Goal: Check status: Check status

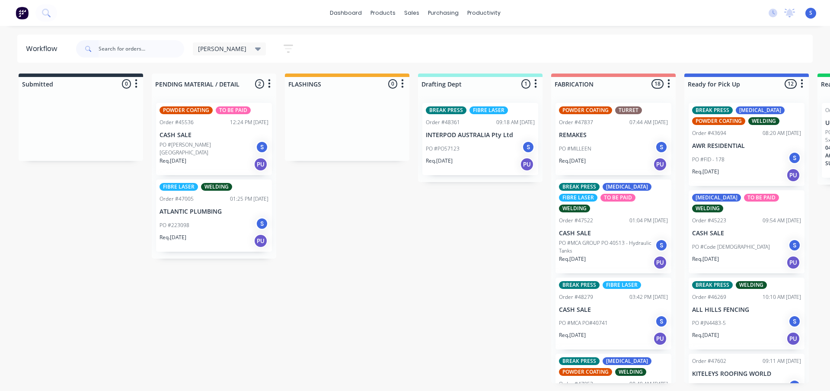
scroll to position [640, 0]
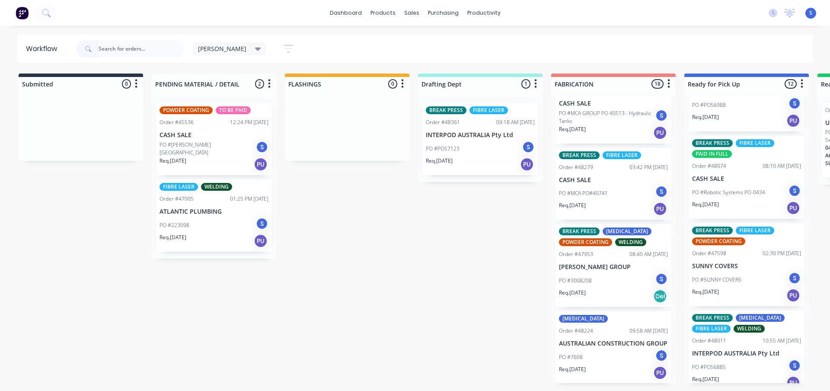
click at [581, 189] on div "PO #MCA PO#40741 S" at bounding box center [613, 193] width 109 height 16
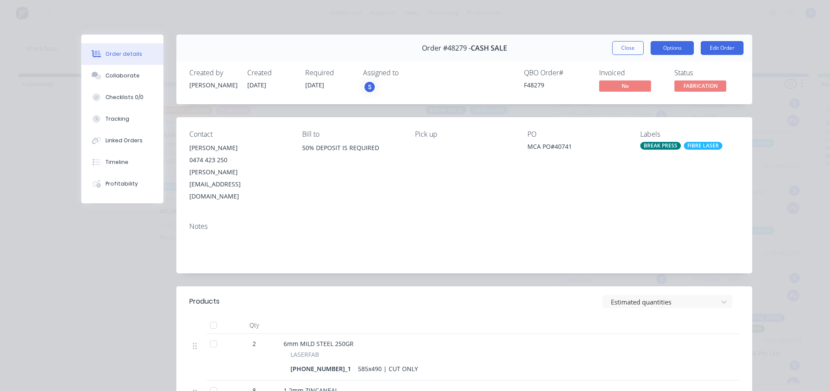
click at [674, 47] on button "Options" at bounding box center [671, 48] width 43 height 14
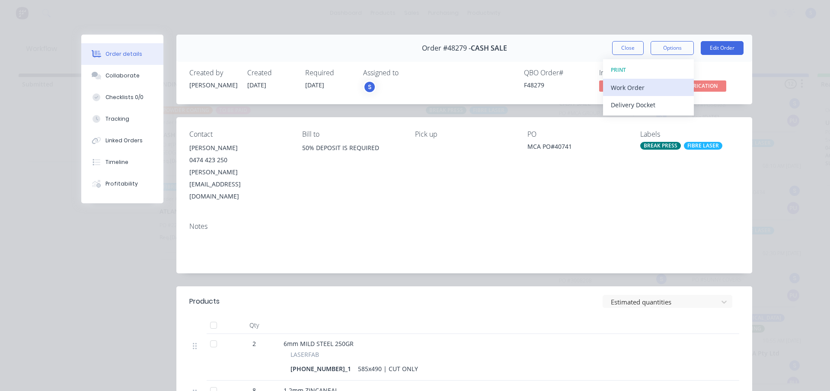
click at [627, 90] on div "Work Order" at bounding box center [648, 87] width 75 height 13
click at [627, 107] on div "Standard" at bounding box center [648, 105] width 75 height 13
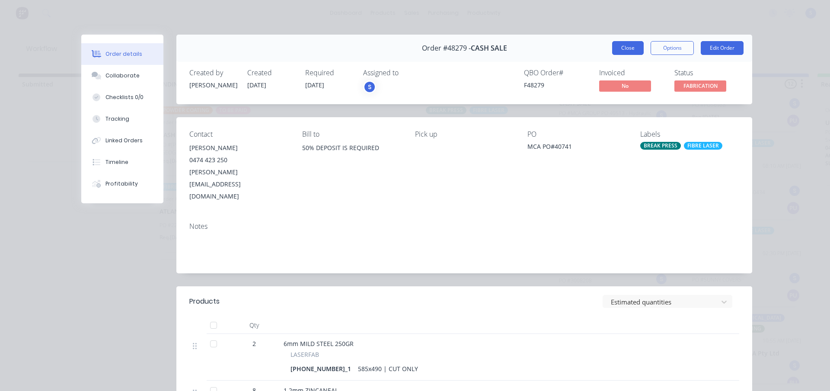
click at [624, 52] on button "Close" at bounding box center [628, 48] width 32 height 14
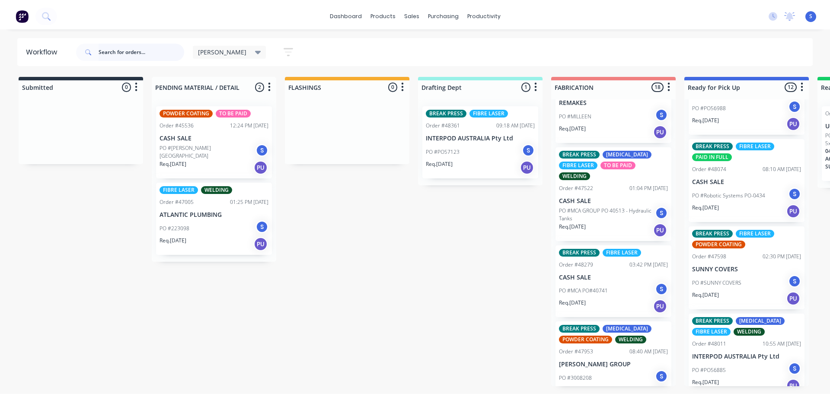
scroll to position [0, 0]
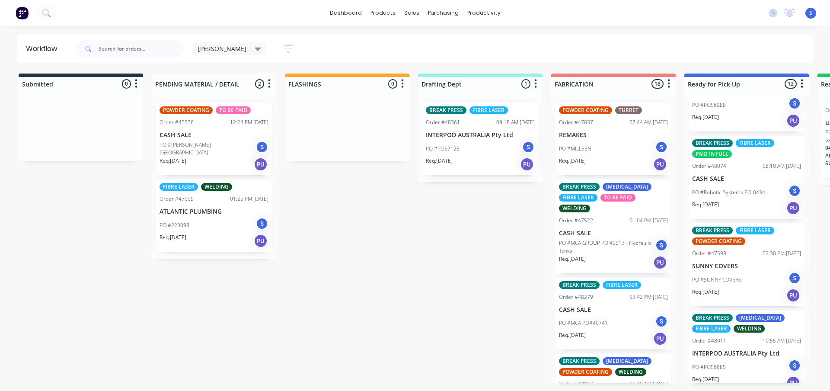
click at [609, 250] on p "PO #MCA GROUP PO 40513 - Hydraulic Tanks" at bounding box center [607, 247] width 96 height 16
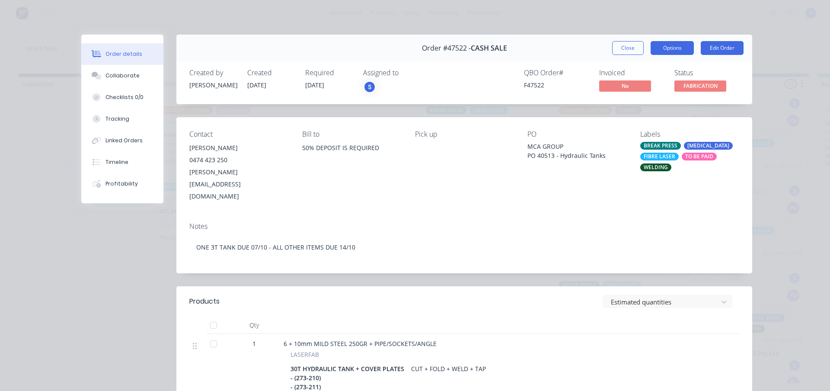
click at [686, 49] on button "Options" at bounding box center [671, 48] width 43 height 14
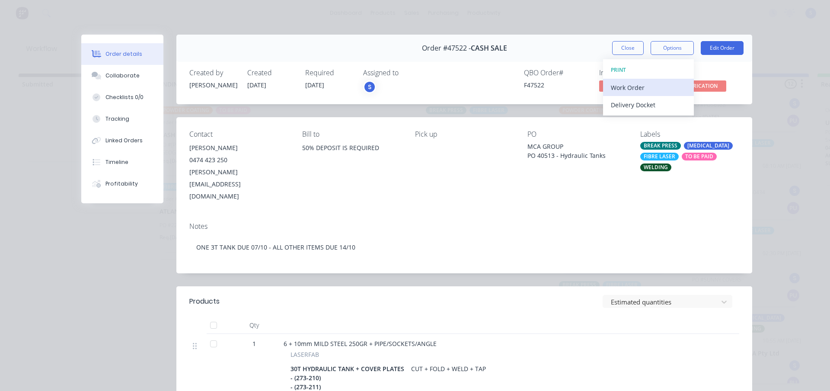
click at [639, 88] on div "Work Order" at bounding box center [648, 87] width 75 height 13
click at [630, 123] on div "Custom" at bounding box center [648, 122] width 75 height 13
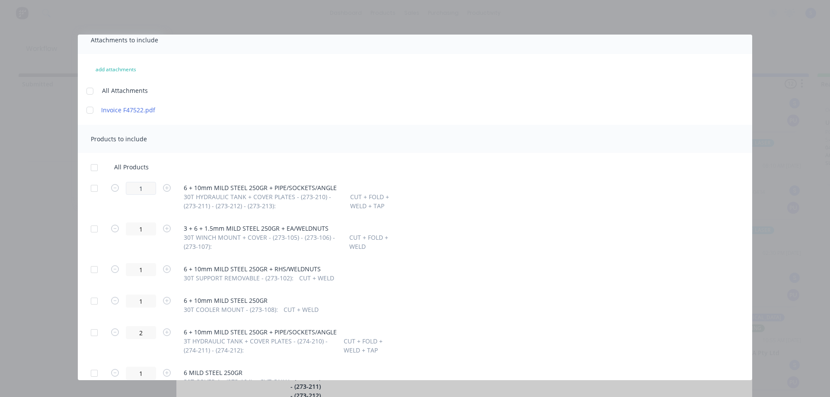
scroll to position [86, 0]
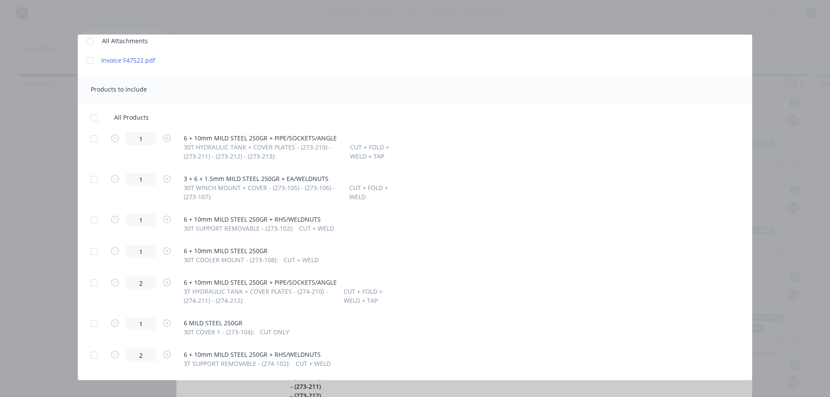
click at [95, 179] on div at bounding box center [94, 179] width 17 height 17
click at [93, 180] on div at bounding box center [94, 179] width 17 height 17
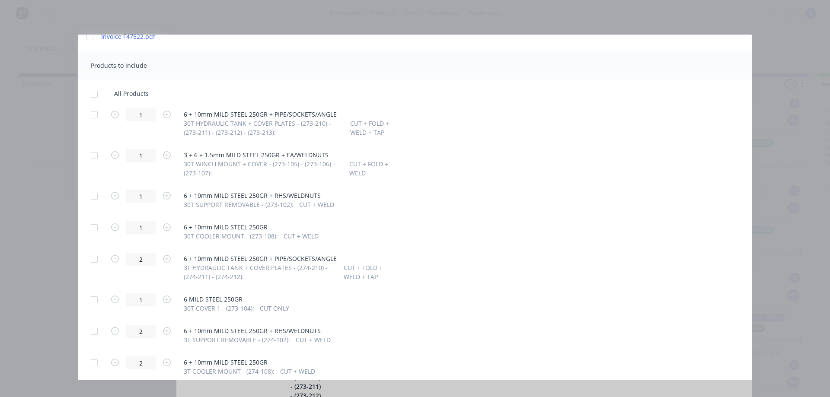
scroll to position [130, 0]
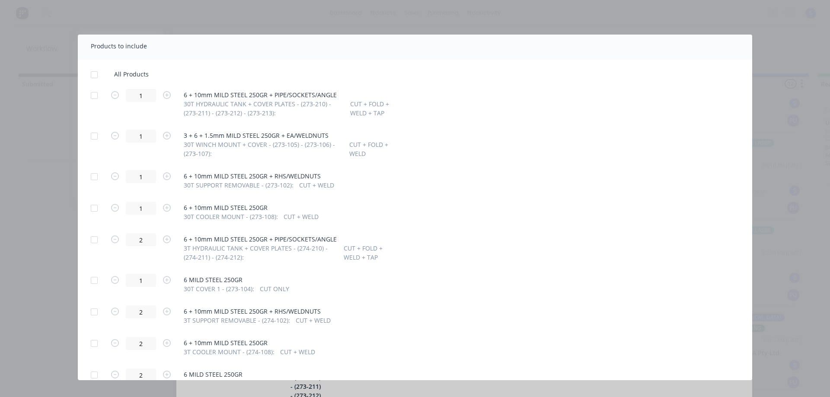
click at [97, 241] on div at bounding box center [94, 239] width 17 height 17
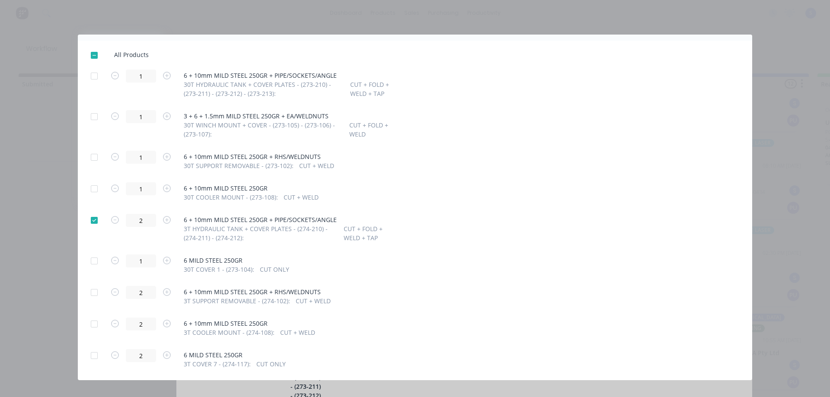
scroll to position [150, 0]
click at [94, 323] on div at bounding box center [94, 322] width 17 height 17
click at [95, 353] on div at bounding box center [94, 354] width 17 height 17
click at [93, 293] on div at bounding box center [94, 291] width 17 height 17
click at [95, 262] on div at bounding box center [94, 259] width 17 height 17
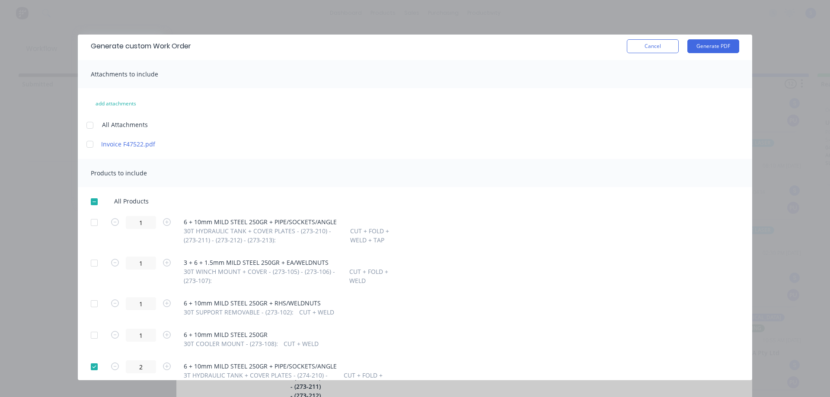
scroll to position [0, 0]
click at [718, 49] on button "Generate PDF" at bounding box center [713, 49] width 52 height 14
